Goal: Task Accomplishment & Management: Manage account settings

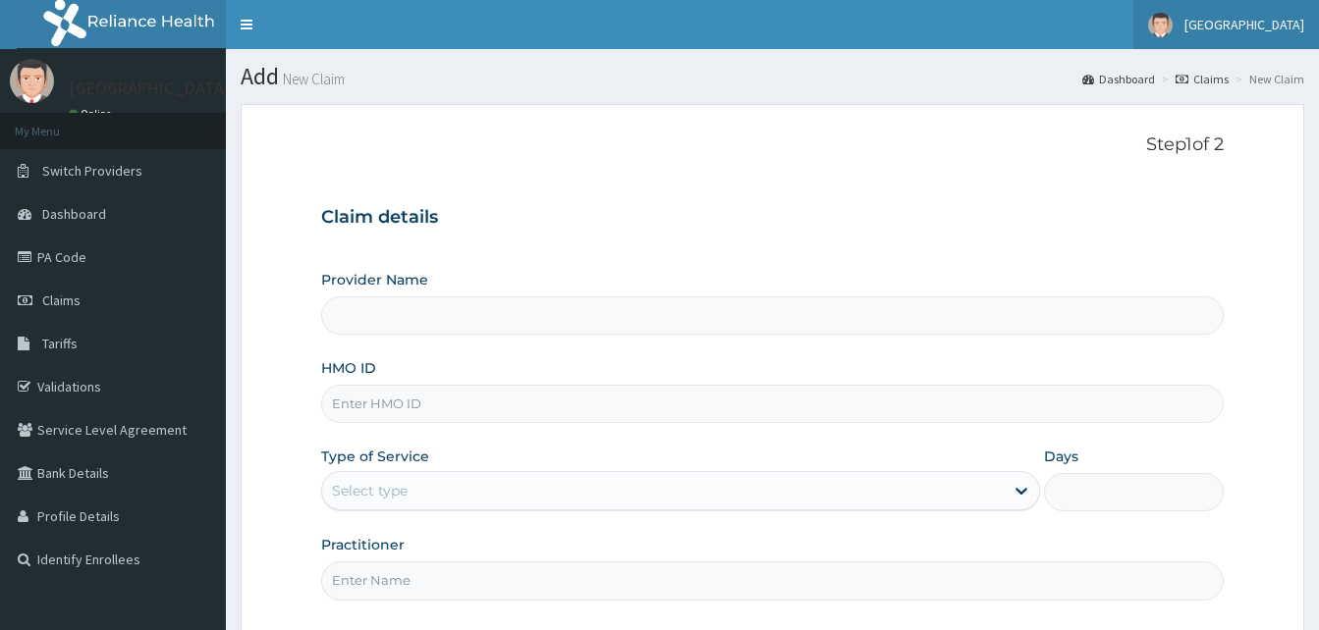
click at [1266, 26] on span "[GEOGRAPHIC_DATA]" at bounding box center [1244, 25] width 120 height 18
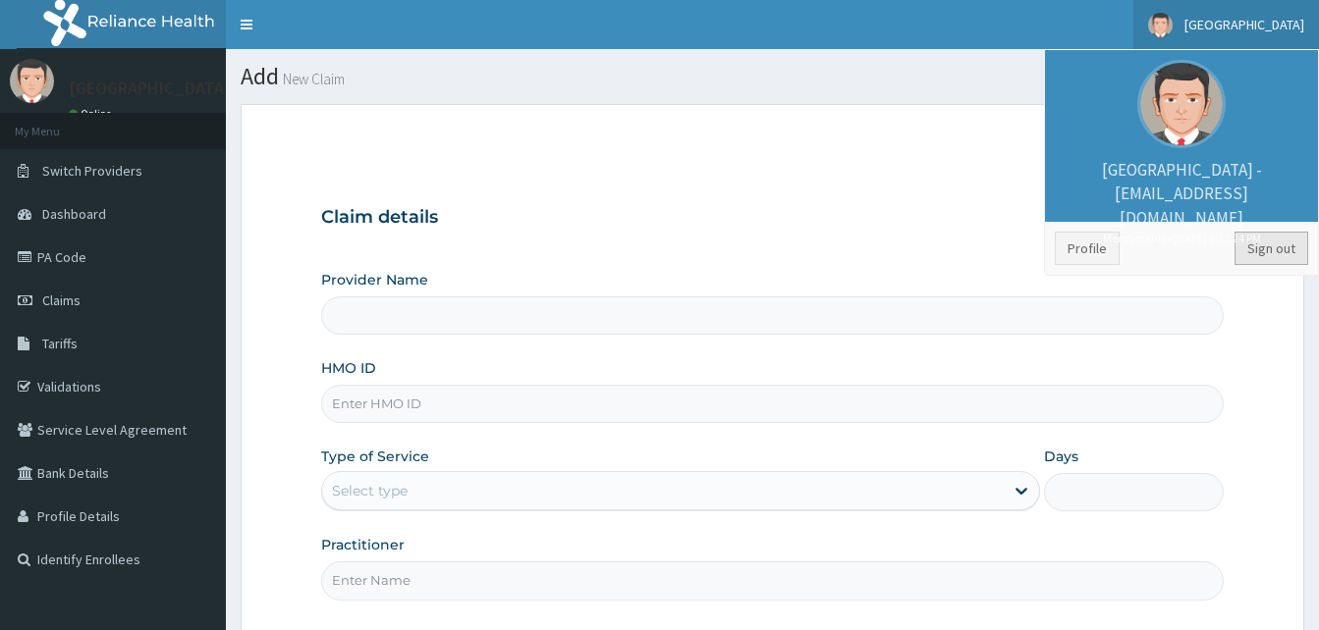
click at [1293, 261] on link "Sign out" at bounding box center [1271, 248] width 74 height 33
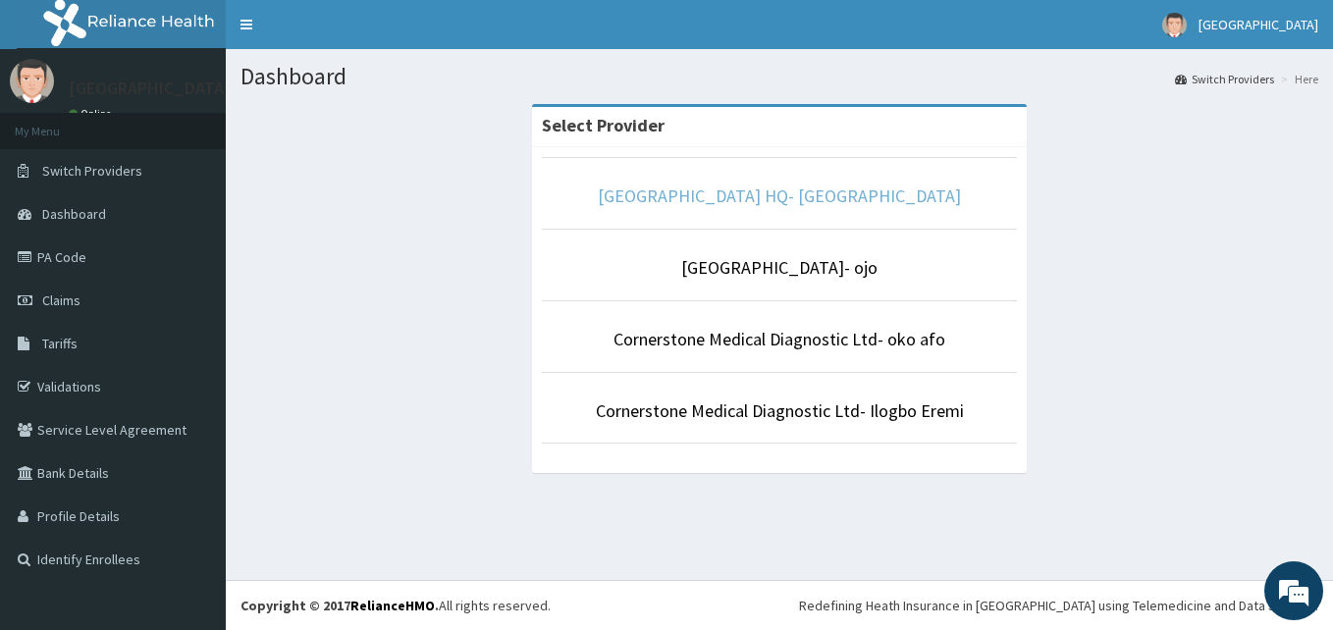
click at [888, 197] on link "Cornerstone Medical Centre HQ- Okokomaiko" at bounding box center [779, 196] width 363 height 23
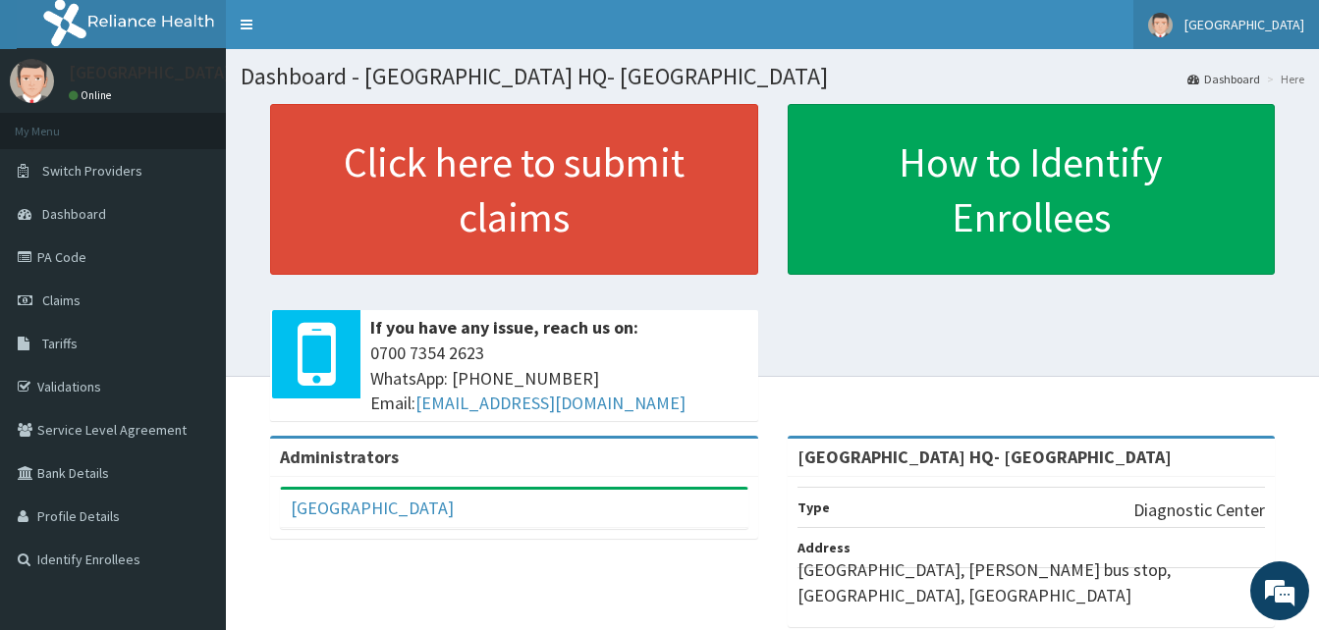
click at [1209, 22] on span "Cornerstone Medical Centre" at bounding box center [1244, 25] width 120 height 18
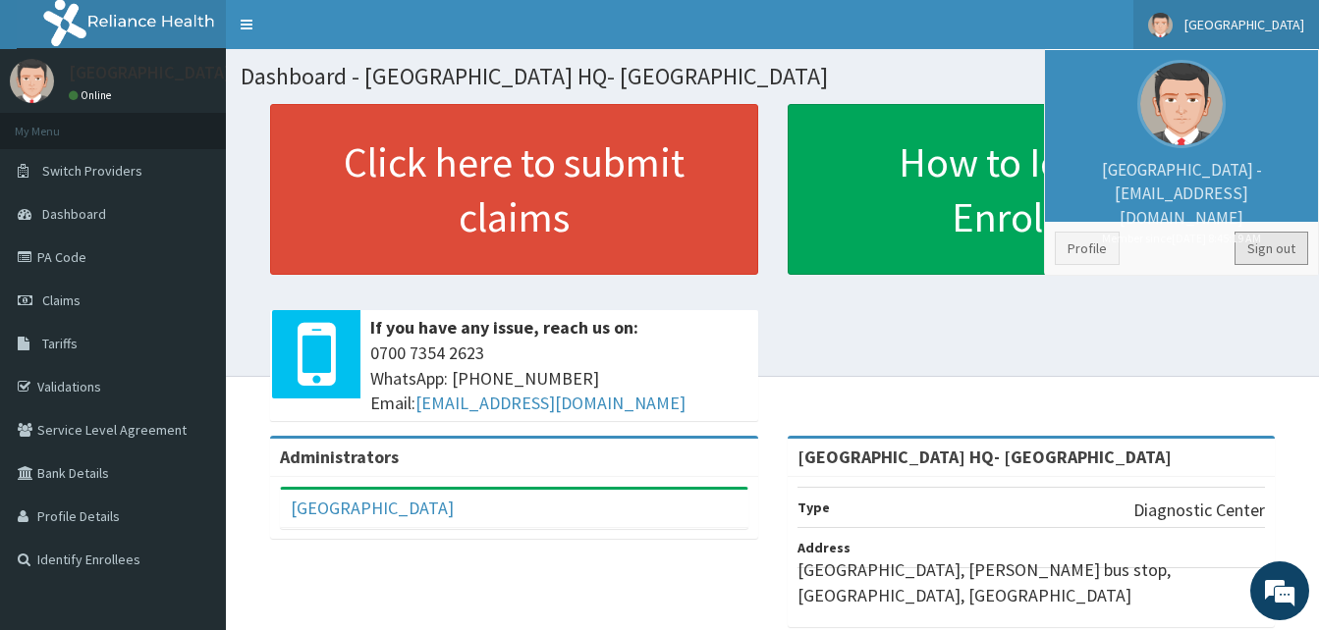
click at [1280, 246] on link "Sign out" at bounding box center [1271, 248] width 74 height 33
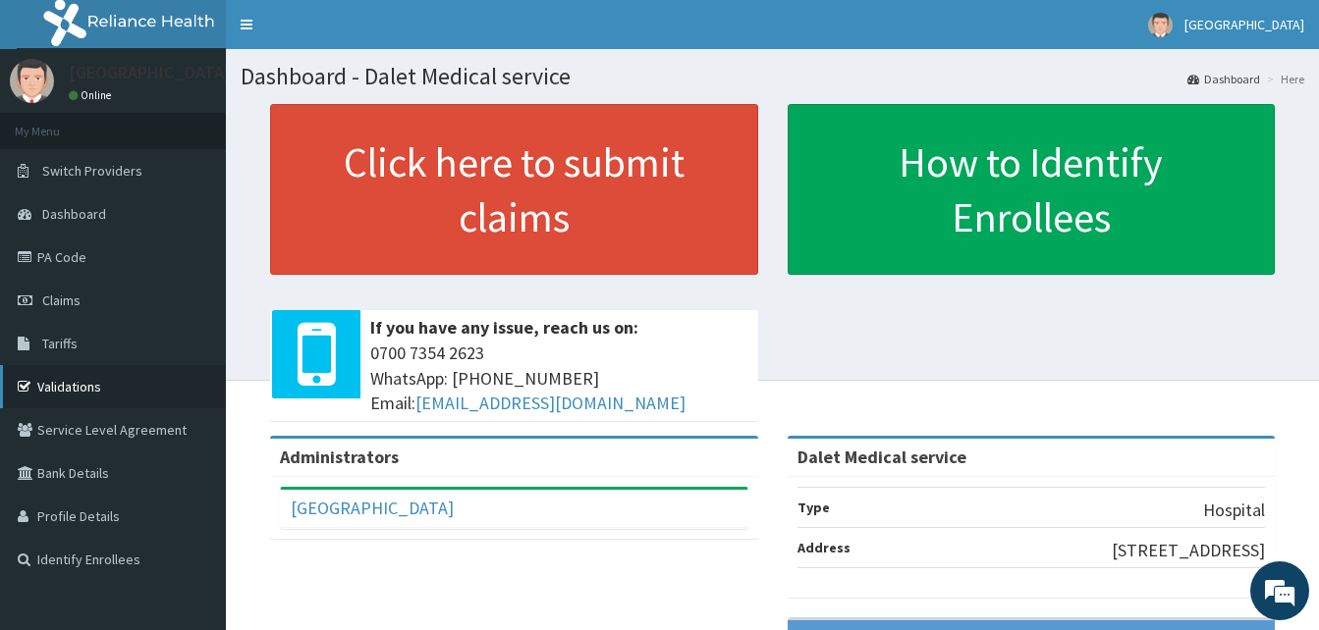
click at [69, 386] on link "Validations" at bounding box center [113, 386] width 226 height 43
